Goal: Task Accomplishment & Management: Complete application form

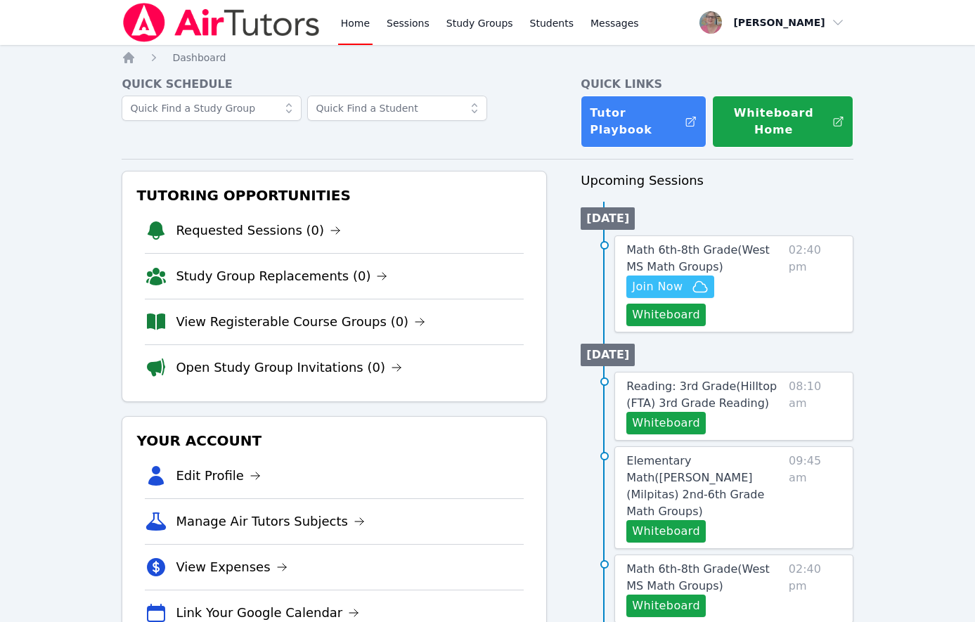
click at [105, 205] on div "Home Sessions Study Groups Students Messages Open user menu Nola Dorman Open ma…" at bounding box center [487, 611] width 975 height 1222
click at [660, 287] on span "Join Now" at bounding box center [657, 286] width 51 height 17
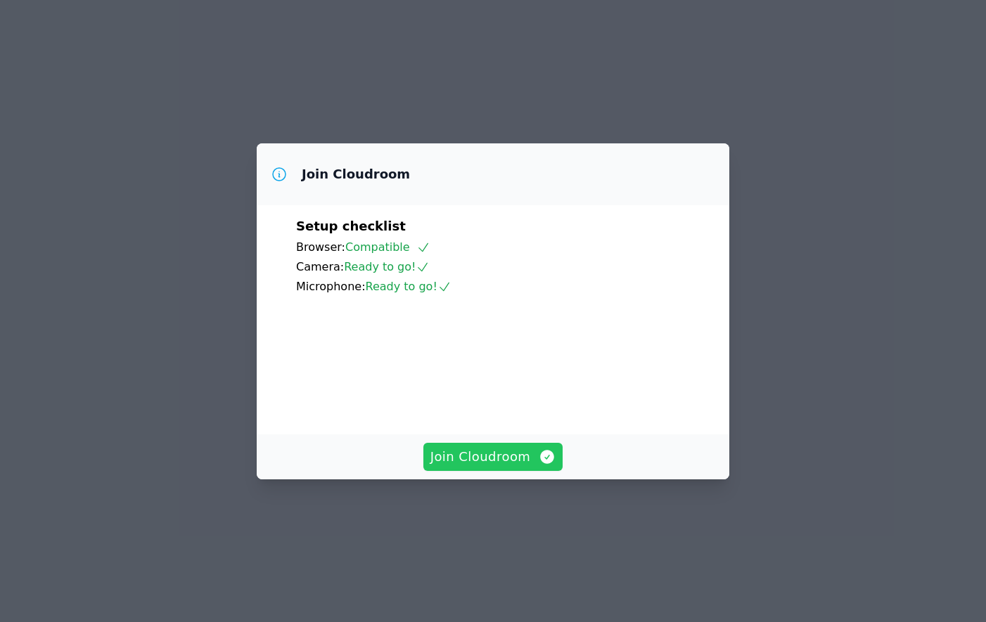
click at [475, 467] on span "Join Cloudroom" at bounding box center [493, 457] width 126 height 20
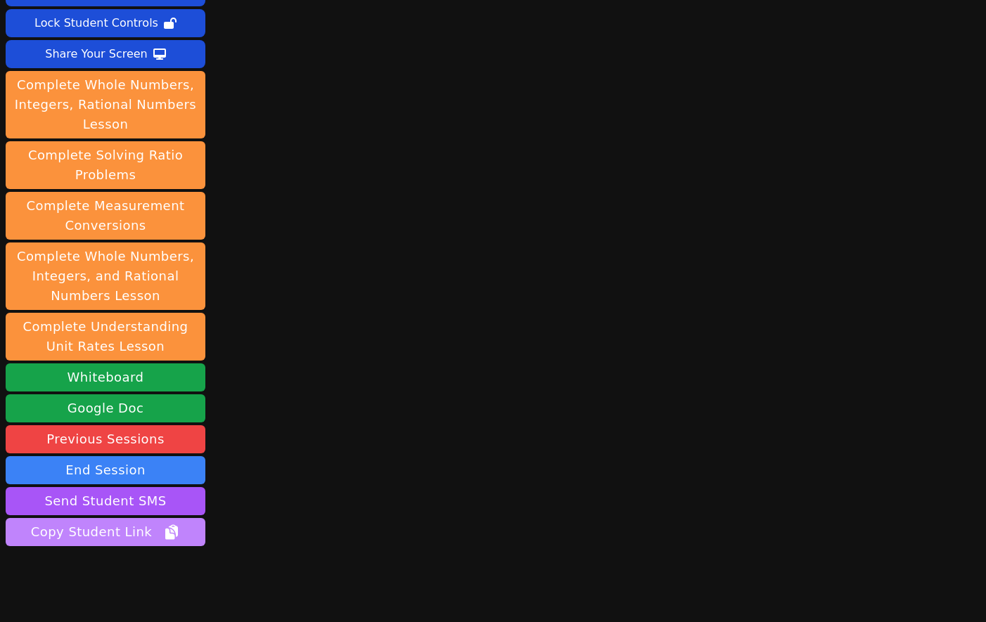
scroll to position [126, 0]
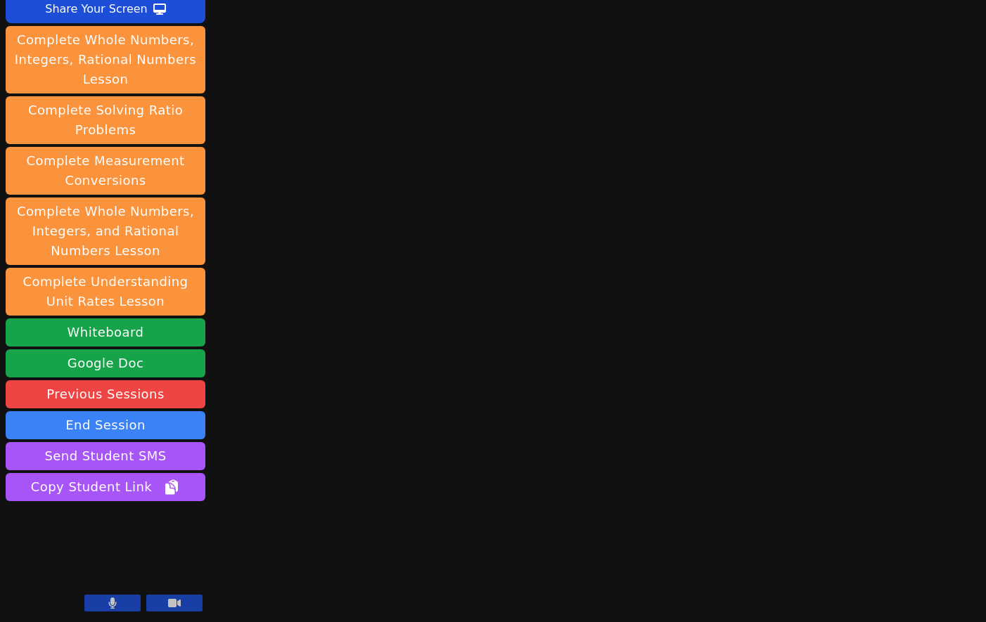
click at [138, 604] on button at bounding box center [112, 603] width 56 height 17
click at [110, 337] on button "Whiteboard" at bounding box center [106, 332] width 200 height 28
click at [332, 292] on div "Session starts in 00:04:53 Mute Students Disable Student Video Lock Student Con…" at bounding box center [493, 185] width 986 height 622
click at [292, 349] on div "Session starts in 00:01:10 Mute Students Disable Student Video Lock Student Con…" at bounding box center [493, 185] width 986 height 622
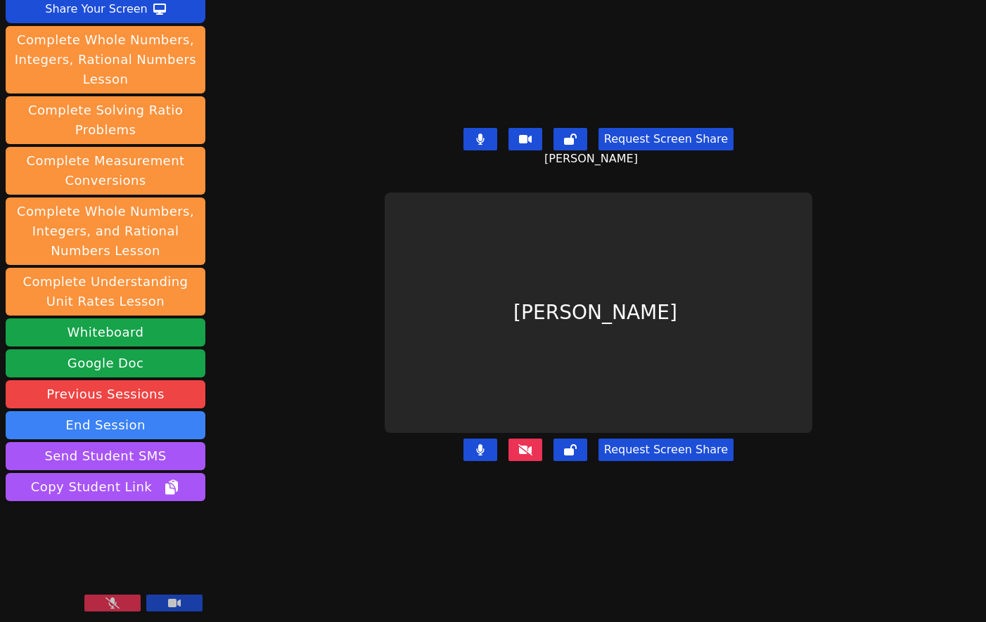
click at [115, 600] on icon at bounding box center [112, 603] width 14 height 11
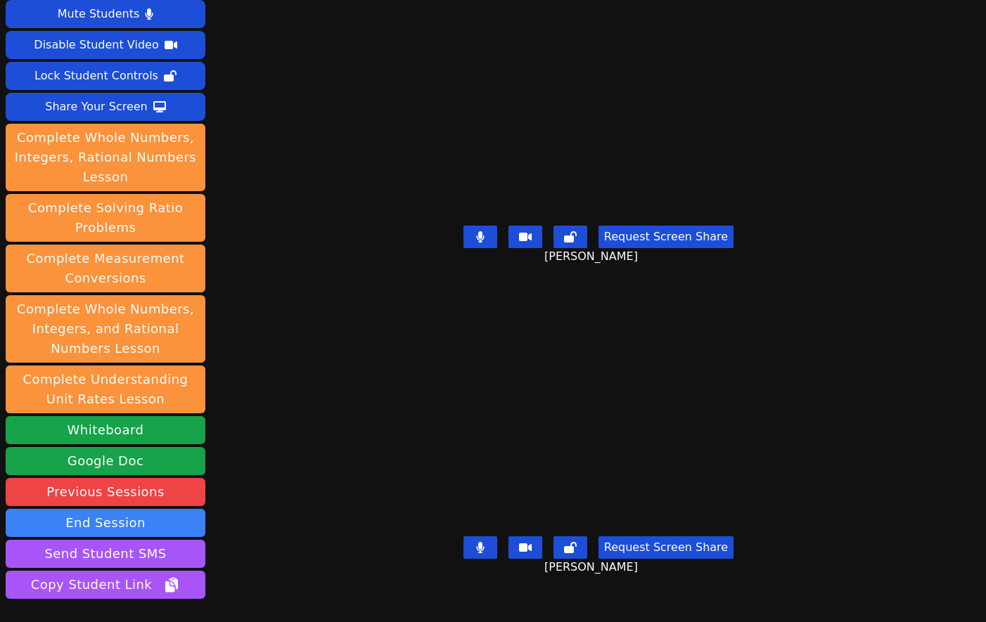
scroll to position [0, 0]
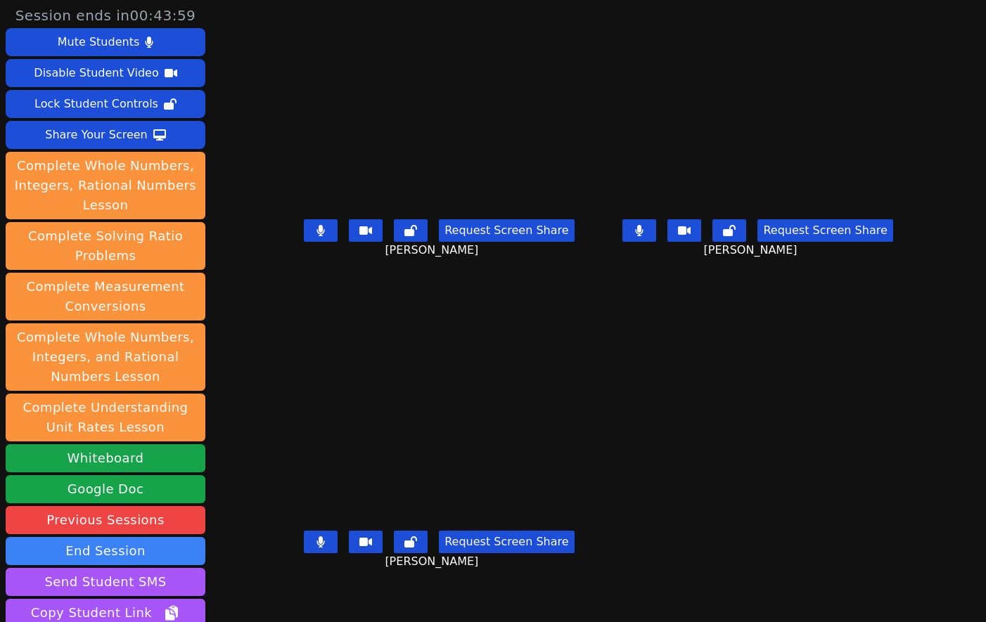
click at [321, 600] on div "Tyler Thompson Request Screen Share Tyler Thompson" at bounding box center [438, 466] width 307 height 311
click at [340, 311] on div "Tyler Thompson Request Screen Share Tyler Thompson" at bounding box center [438, 466] width 307 height 311
click at [75, 136] on div "Share Your Screen" at bounding box center [96, 135] width 103 height 22
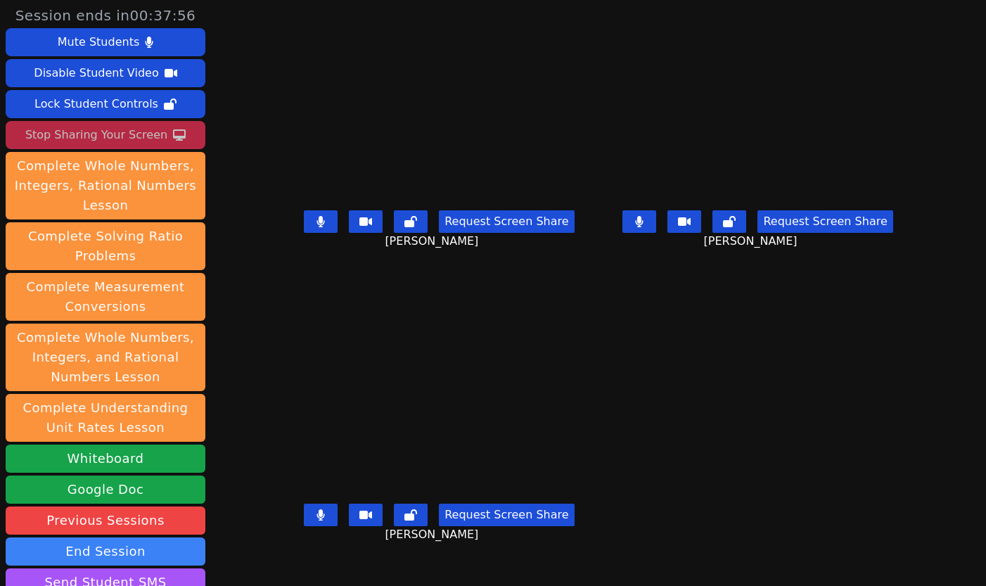
click at [344, 567] on div "Tyler Thompson Request Screen Share Tyler Thompson" at bounding box center [438, 439] width 307 height 293
click at [72, 131] on div "Stop Sharing Your Screen" at bounding box center [96, 135] width 142 height 22
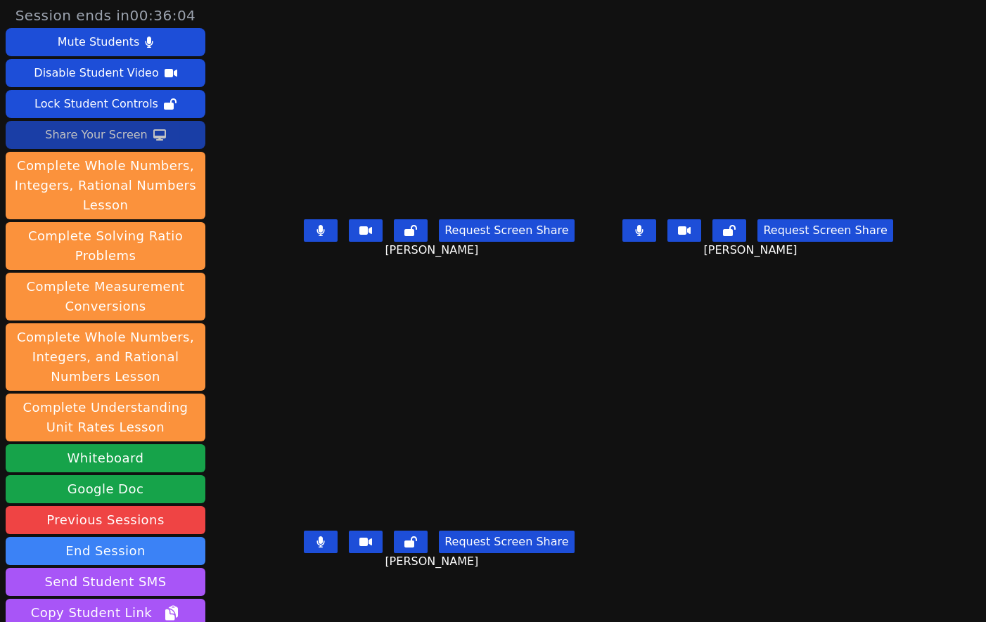
click at [382, 581] on div "Request Screen Share Tyler Thompson" at bounding box center [438, 553] width 307 height 56
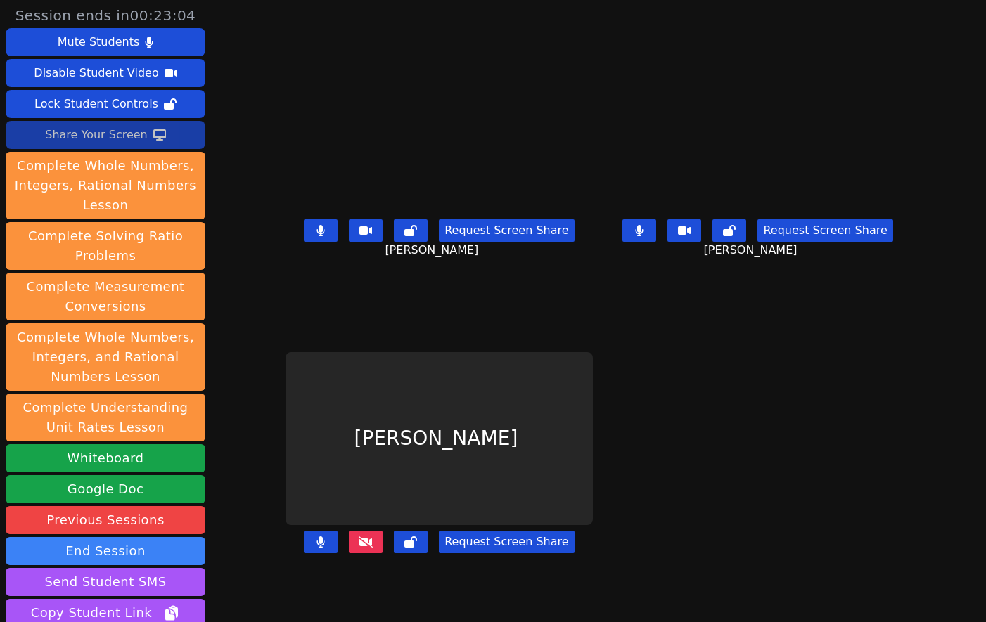
click at [336, 578] on div "Request Screen Share" at bounding box center [438, 553] width 307 height 56
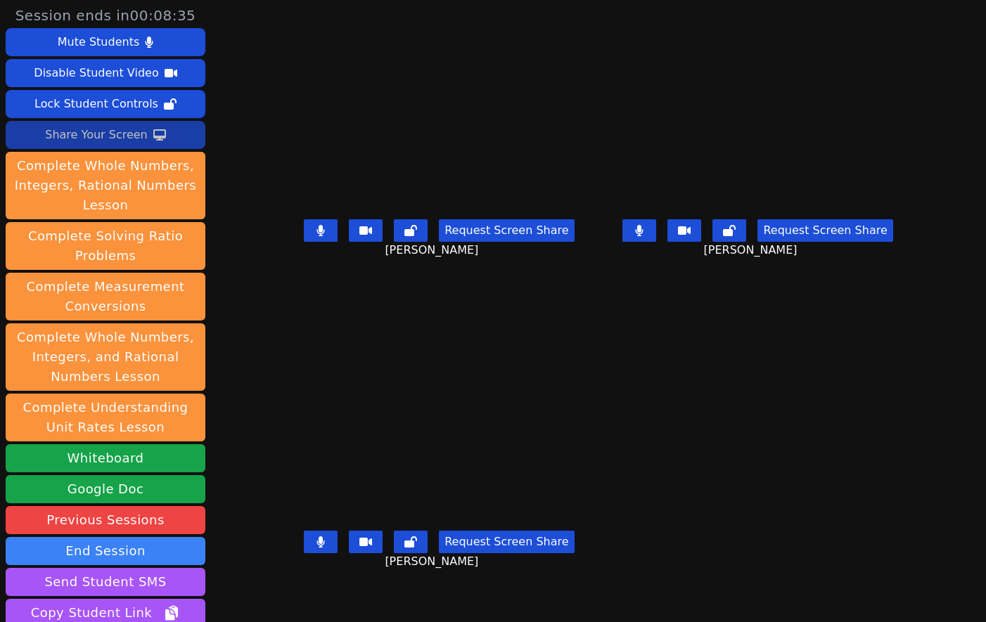
click at [331, 581] on div "Request Screen Share Kyce Cochran" at bounding box center [438, 553] width 307 height 56
click at [294, 591] on div "Kyce Cochran Request Screen Share Kyce Cochran" at bounding box center [438, 466] width 307 height 311
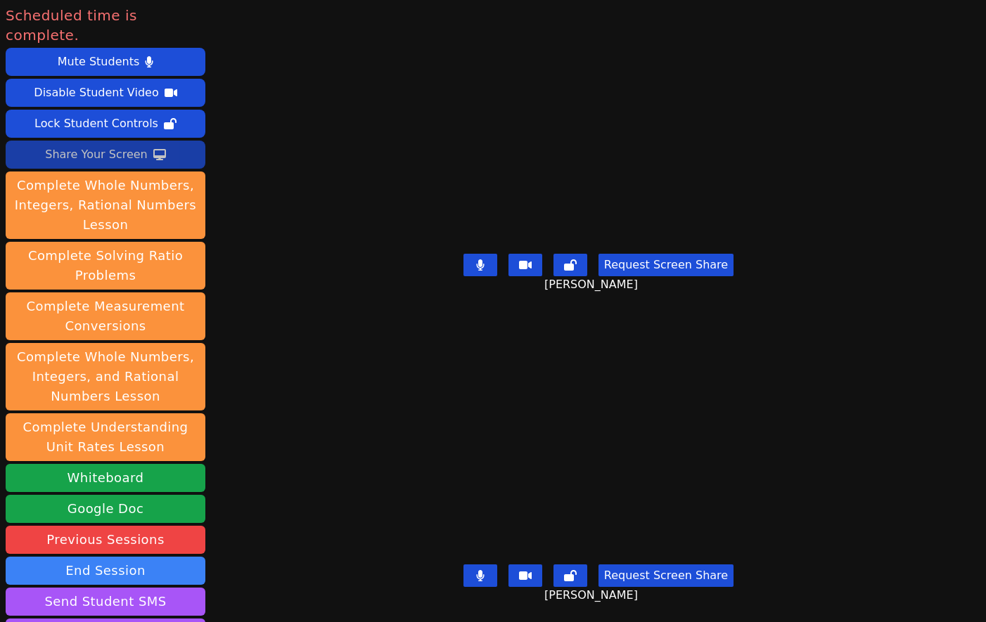
click at [291, 526] on div "Scheduled time is complete. Mute Students Disable Student Video Lock Student Co…" at bounding box center [493, 311] width 986 height 622
click at [108, 557] on button "End Session" at bounding box center [106, 571] width 200 height 28
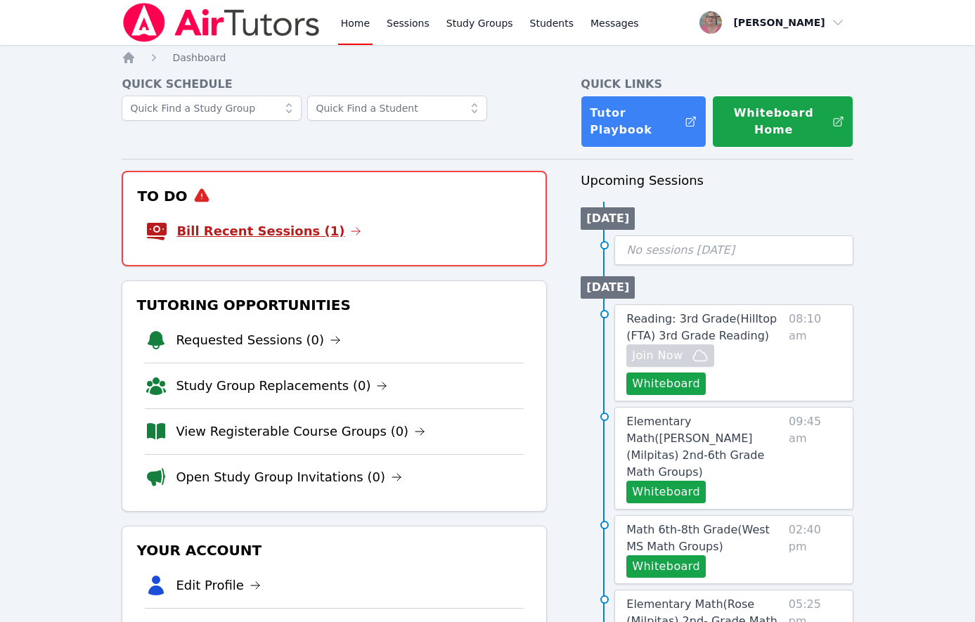
click at [255, 223] on link "Bill Recent Sessions (1)" at bounding box center [268, 231] width 185 height 20
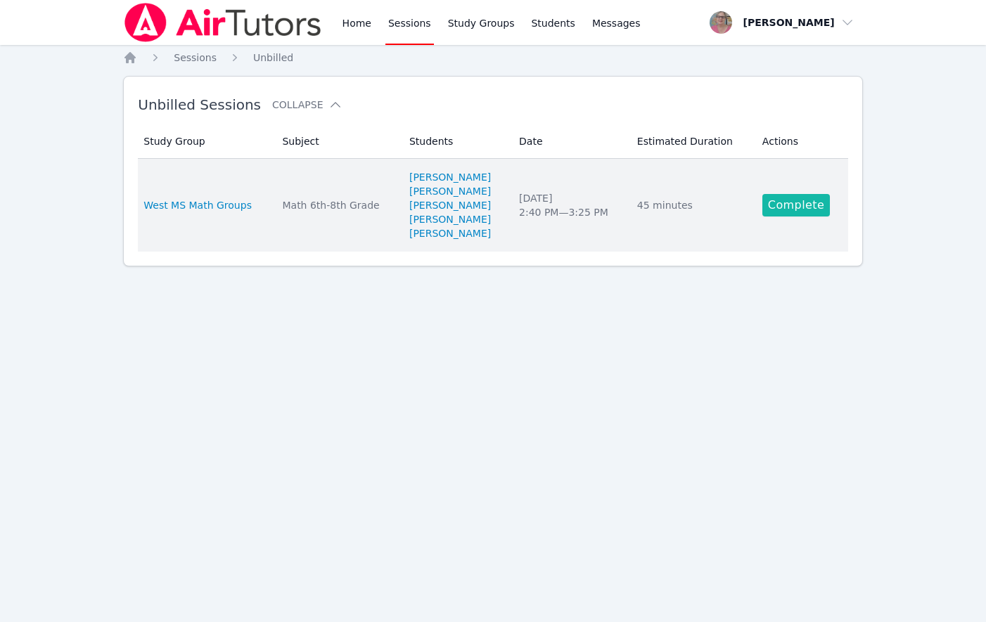
click at [806, 198] on link "Complete" at bounding box center [795, 205] width 67 height 22
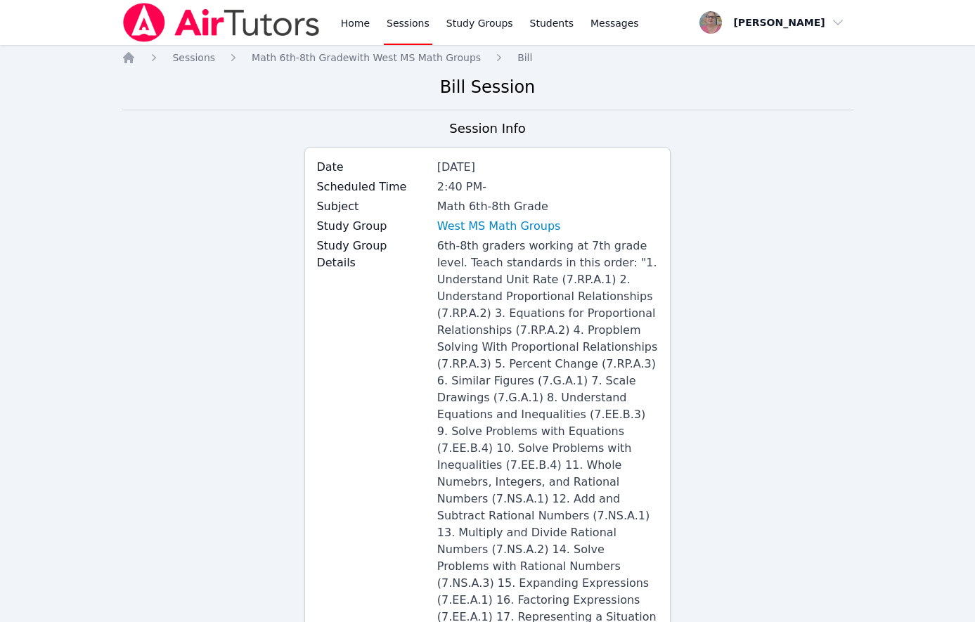
scroll to position [1578, 0]
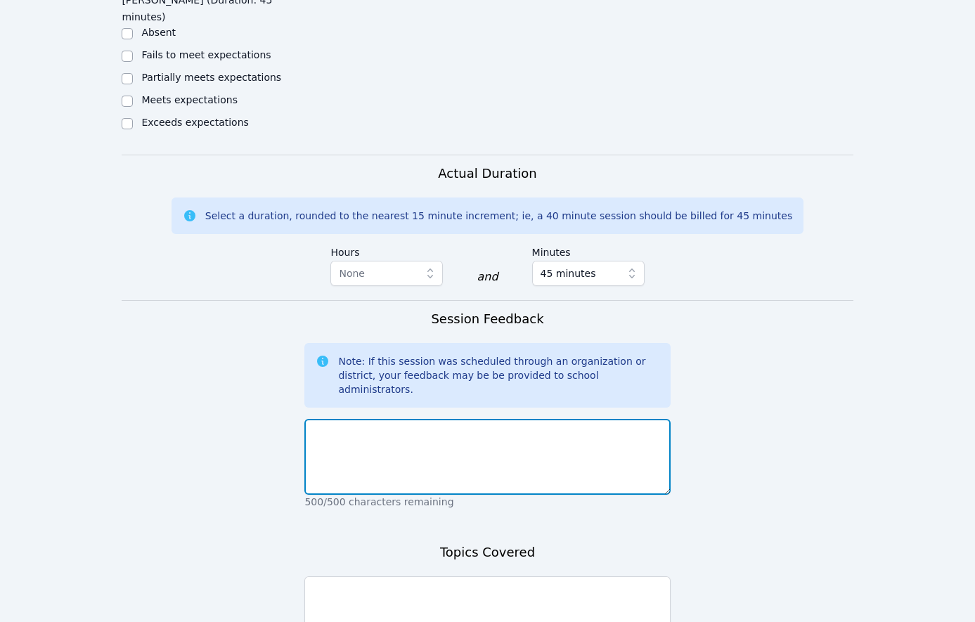
click at [399, 419] on textarea at bounding box center [487, 457] width 366 height 76
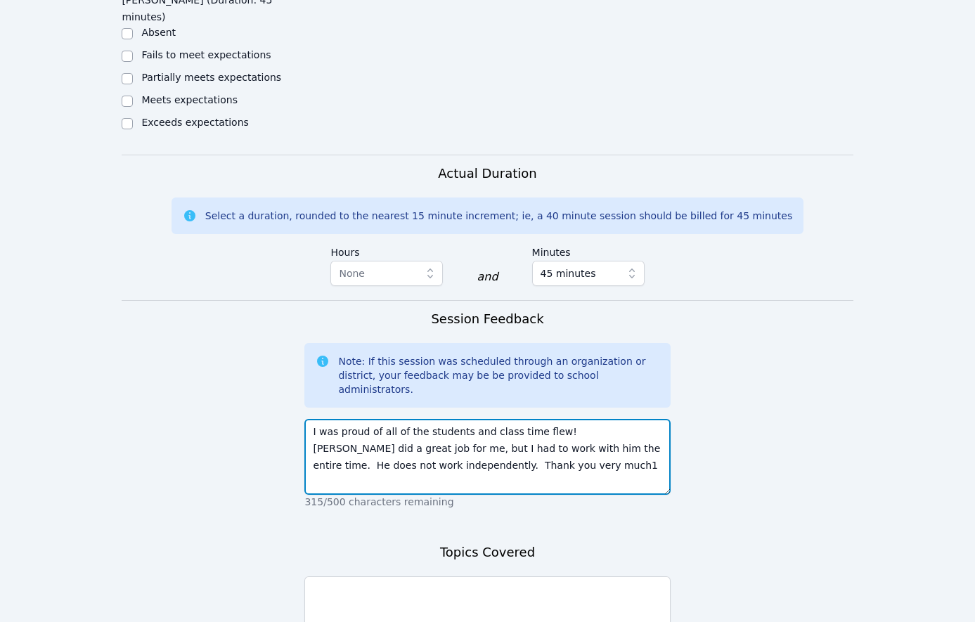
click at [500, 419] on textarea "I was proud of all of the students and class time flew! [PERSON_NAME] did a gre…" at bounding box center [487, 457] width 366 height 76
type textarea "I was proud of all of the students and class time flew! [PERSON_NAME] did a gre…"
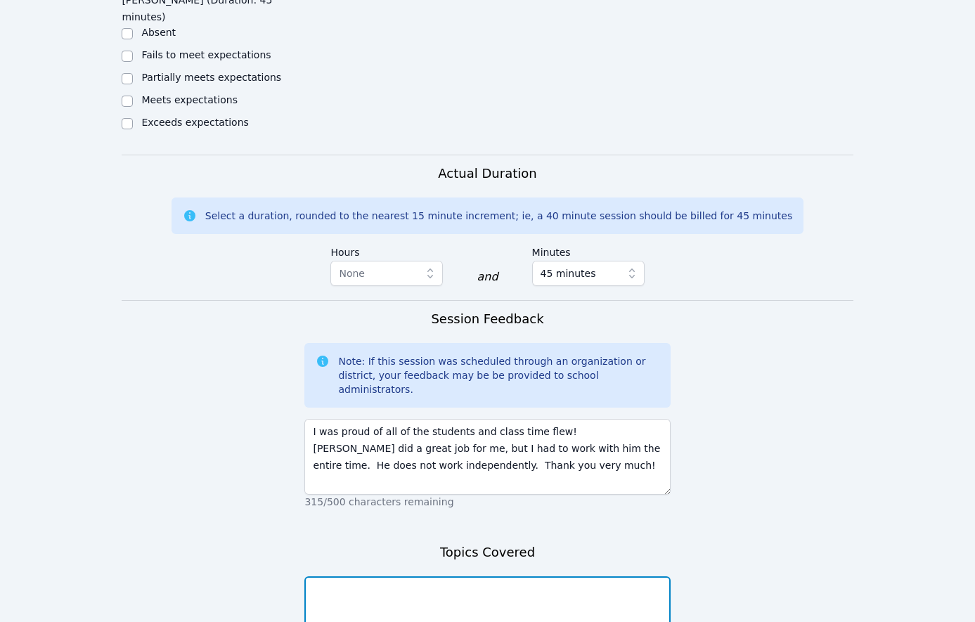
type textarea "Q"
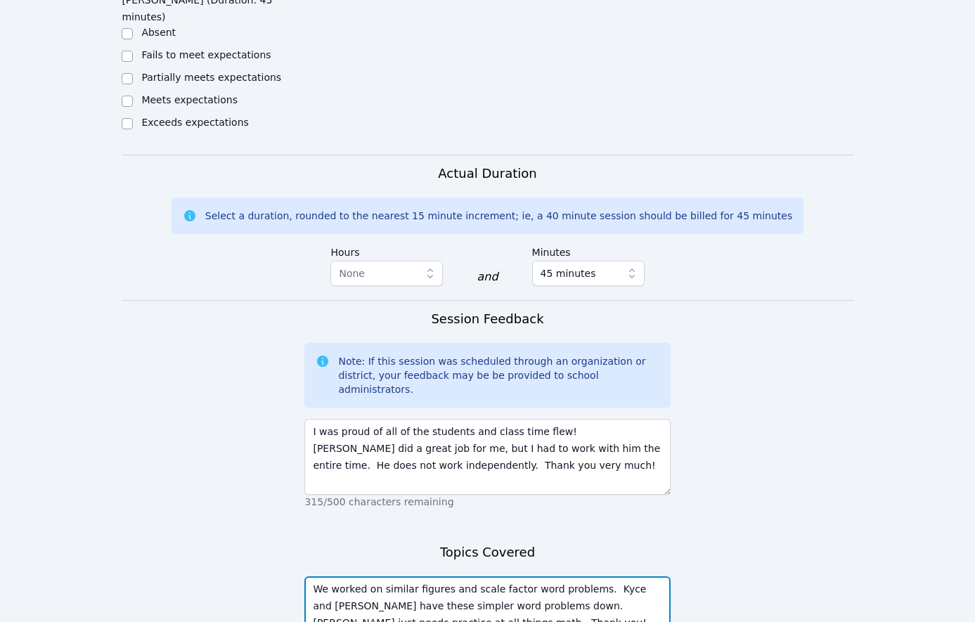
type textarea "We worked on similar figures and scale factor word problems. Kyce and [PERSON_N…"
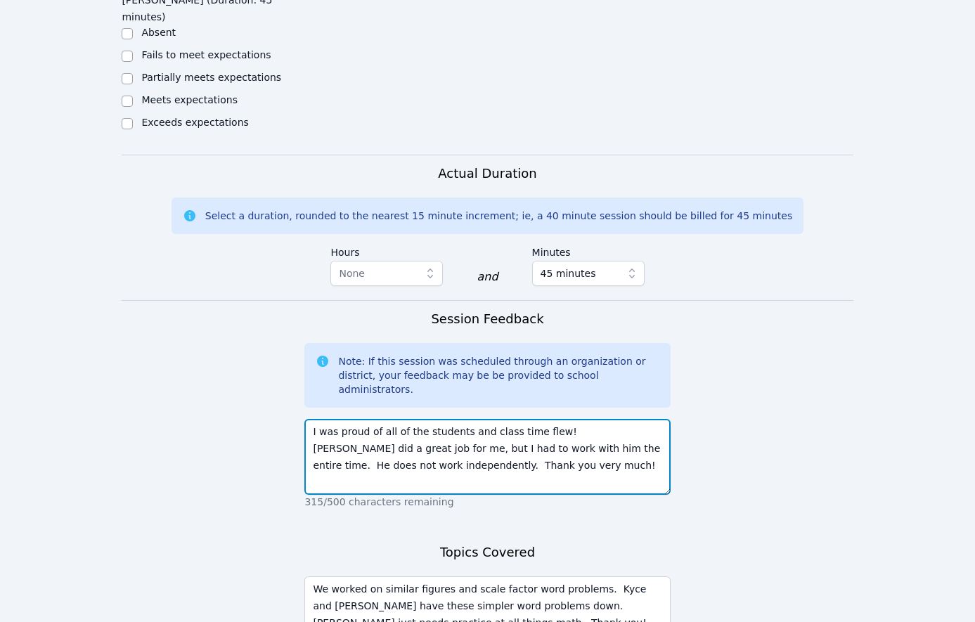
click at [496, 419] on textarea "I was proud of all of the students and class time flew! [PERSON_NAME] did a gre…" at bounding box center [487, 457] width 366 height 76
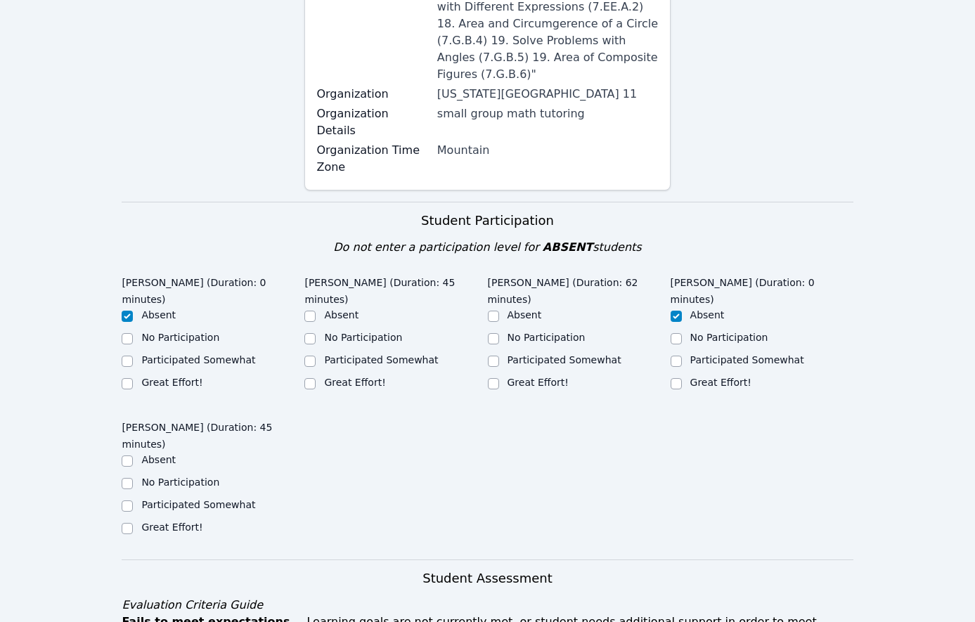
scroll to position [619, 0]
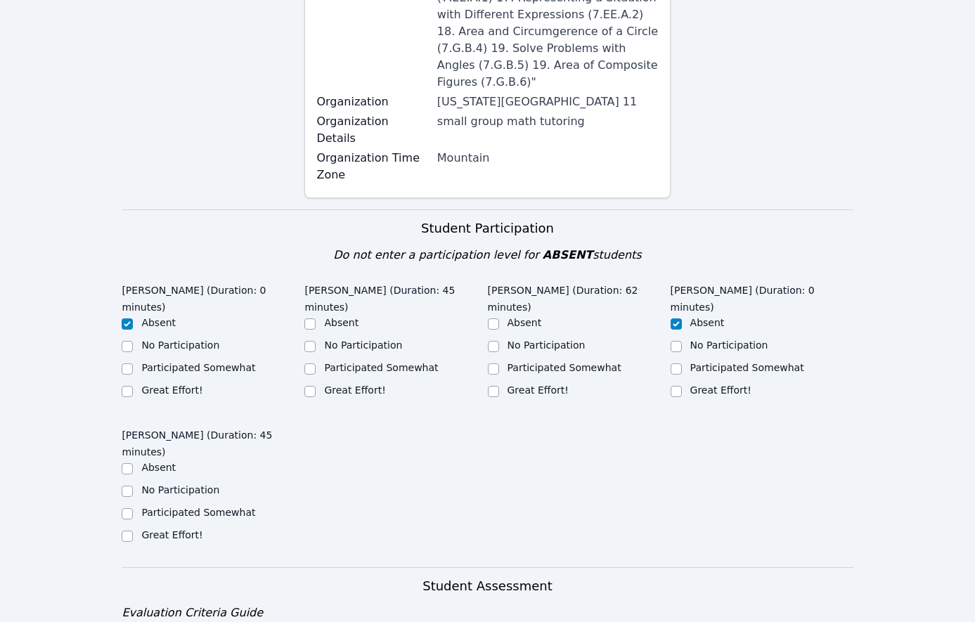
type textarea "I was proud of all of the students and class time flew! [PERSON_NAME] did a gre…"
click at [338, 385] on label "Great Effort!" at bounding box center [354, 390] width 61 height 11
click at [316, 386] on input "Great Effort!" at bounding box center [309, 391] width 11 height 11
checkbox input "true"
drag, startPoint x: 151, startPoint y: 451, endPoint x: 356, endPoint y: 394, distance: 213.0
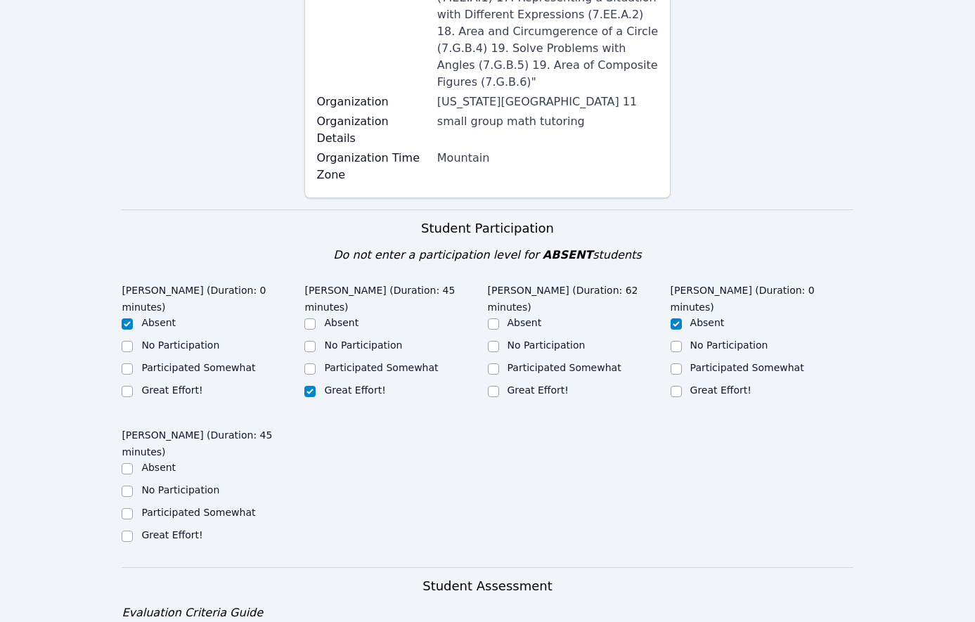
click at [152, 529] on label "Great Effort!" at bounding box center [171, 534] width 61 height 11
click at [133, 531] on input "Great Effort!" at bounding box center [127, 536] width 11 height 11
checkbox input "true"
click at [541, 385] on label "Great Effort!" at bounding box center [538, 390] width 61 height 11
click at [499, 386] on input "Great Effort!" at bounding box center [493, 391] width 11 height 11
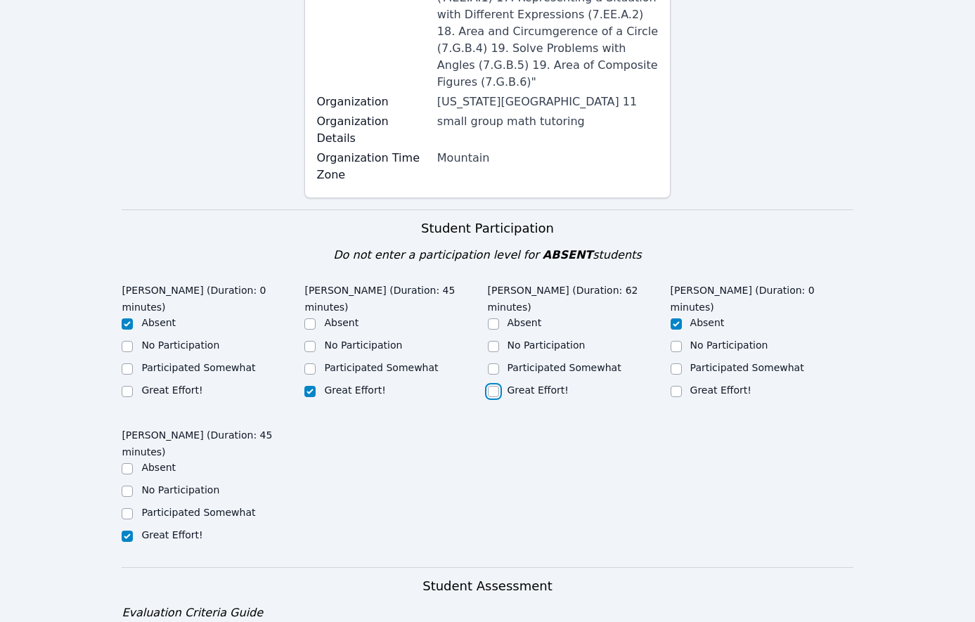
checkbox input "true"
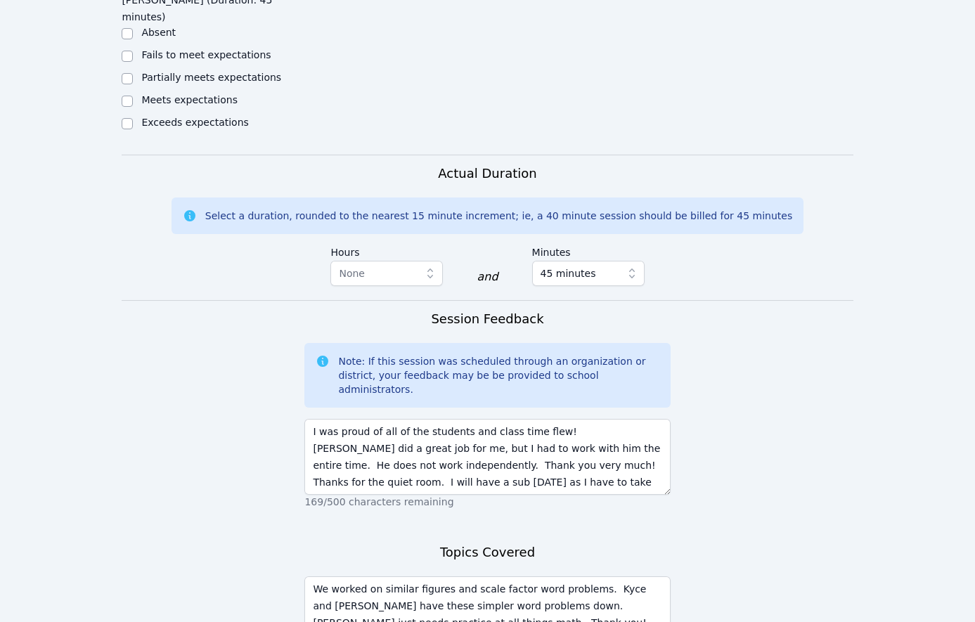
scroll to position [956, 0]
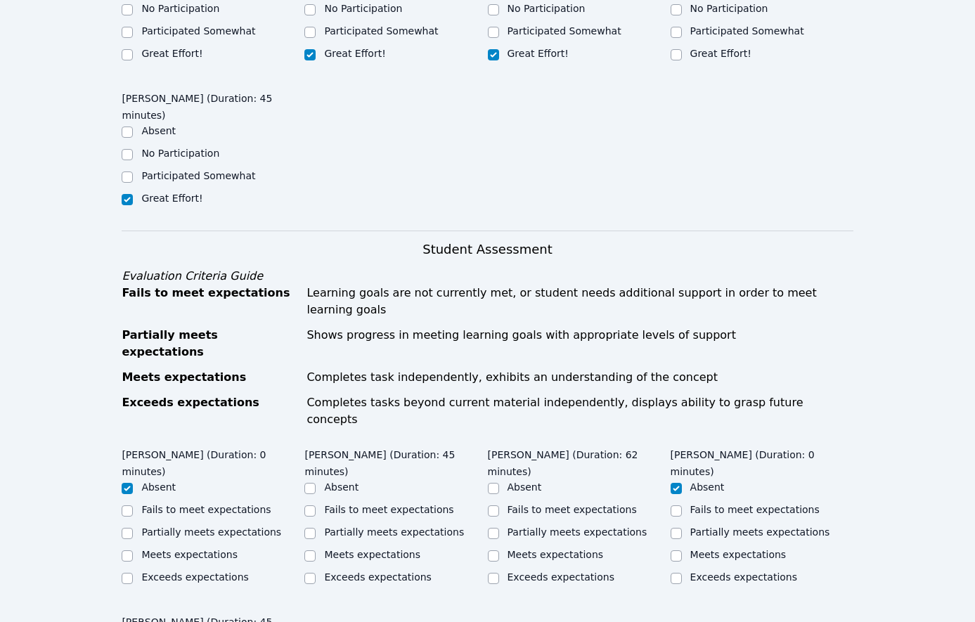
click at [352, 571] on label "Exceeds expectations" at bounding box center [377, 576] width 107 height 11
click at [316, 573] on input "Exceeds expectations" at bounding box center [309, 578] width 11 height 11
checkbox input "true"
click at [352, 549] on label "Meets expectations" at bounding box center [372, 554] width 96 height 11
click at [316, 550] on input "Meets expectations" at bounding box center [309, 555] width 11 height 11
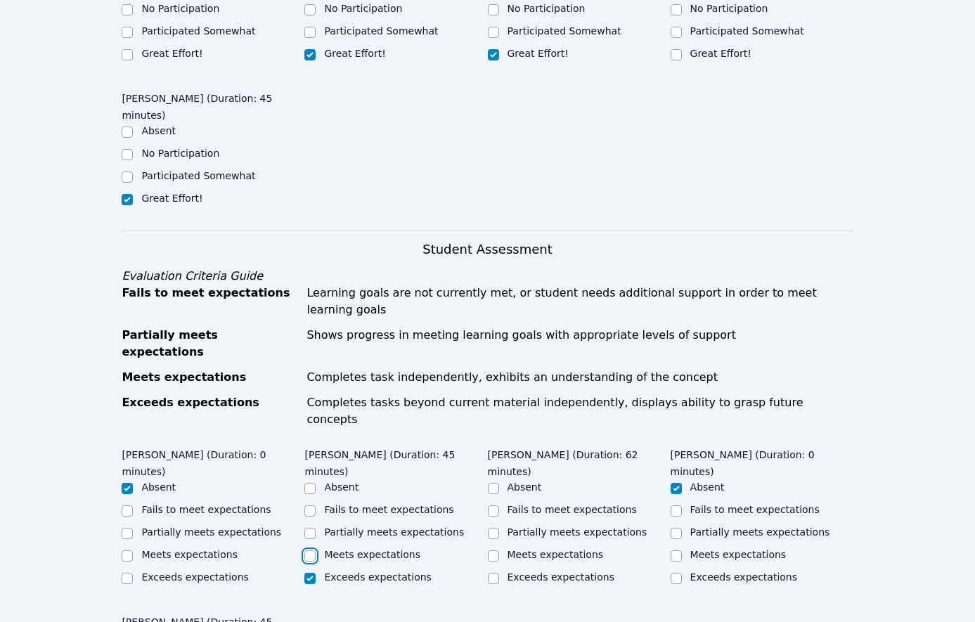
checkbox input "true"
checkbox input "false"
click at [546, 549] on label "Meets expectations" at bounding box center [556, 554] width 96 height 11
click at [499, 550] on input "Meets expectations" at bounding box center [493, 555] width 11 height 11
checkbox input "true"
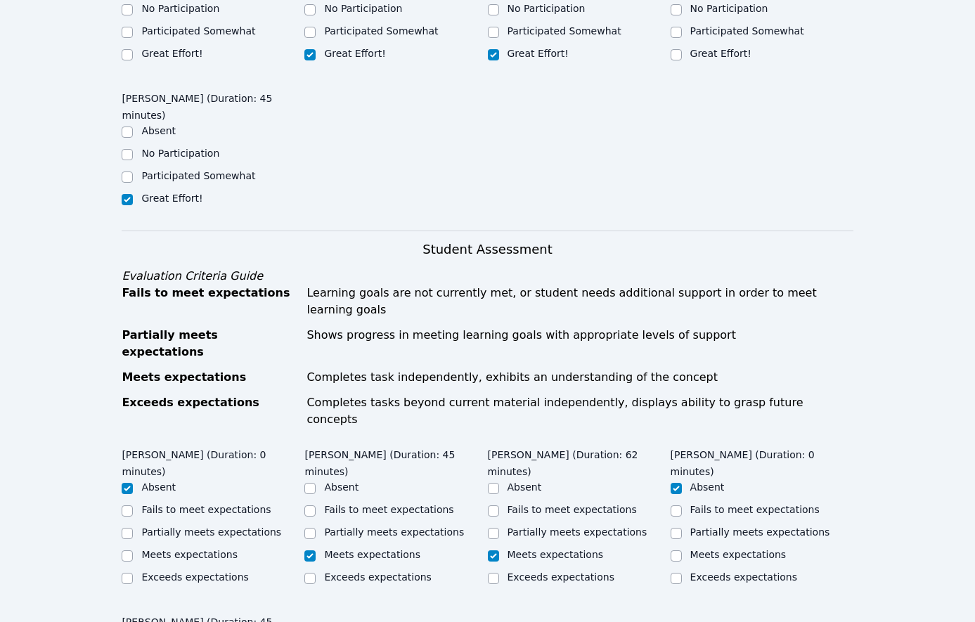
checkbox input "true"
